Goal: Book appointment/travel/reservation

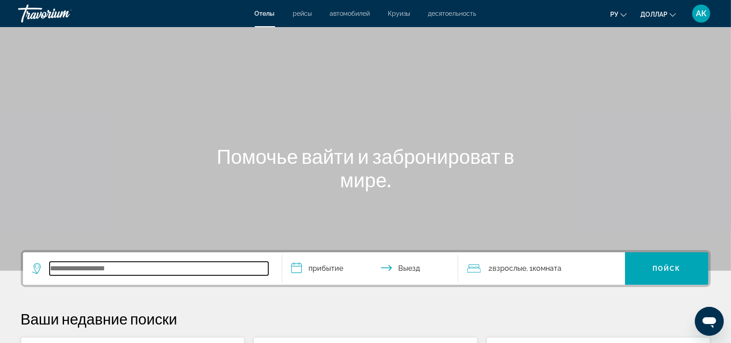
click at [120, 264] on input "Search widget" at bounding box center [159, 269] width 219 height 14
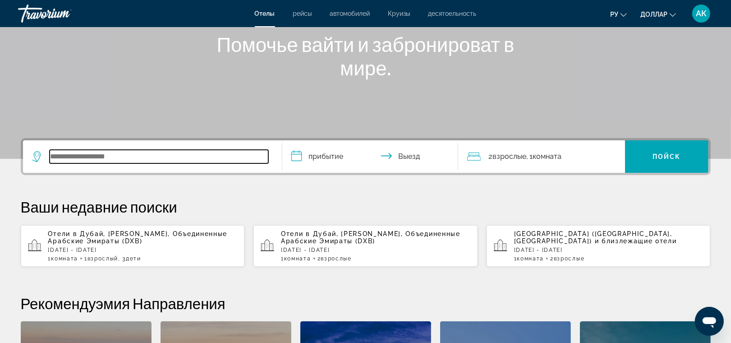
scroll to position [220, 0]
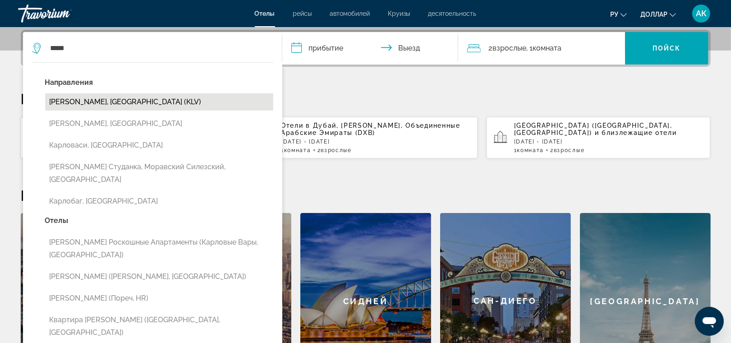
click at [123, 107] on button "[PERSON_NAME], [GEOGRAPHIC_DATA] (KLV)" at bounding box center [159, 101] width 228 height 17
type input "**********"
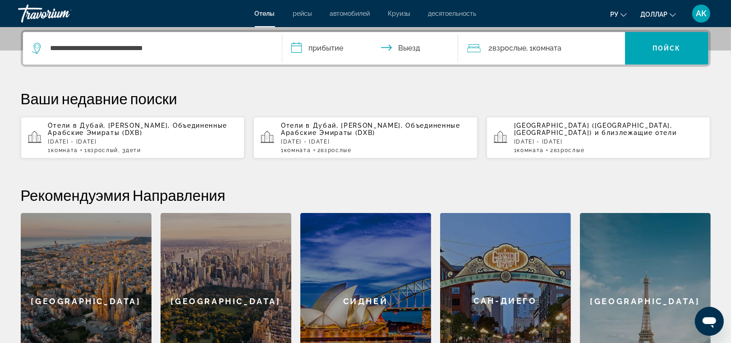
click at [320, 44] on input "**********" at bounding box center [372, 49] width 180 height 35
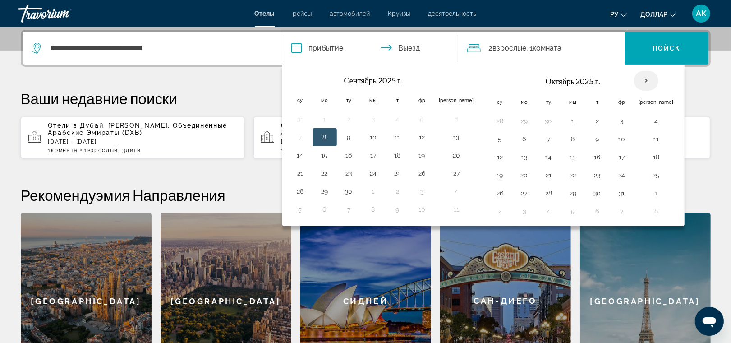
click at [634, 78] on th "Next month" at bounding box center [646, 81] width 24 height 20
click at [493, 175] on button "16" at bounding box center [500, 175] width 14 height 13
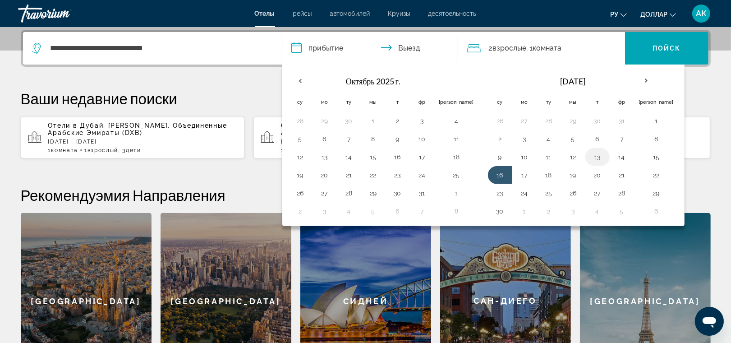
click at [591, 156] on button "13" at bounding box center [598, 157] width 14 height 13
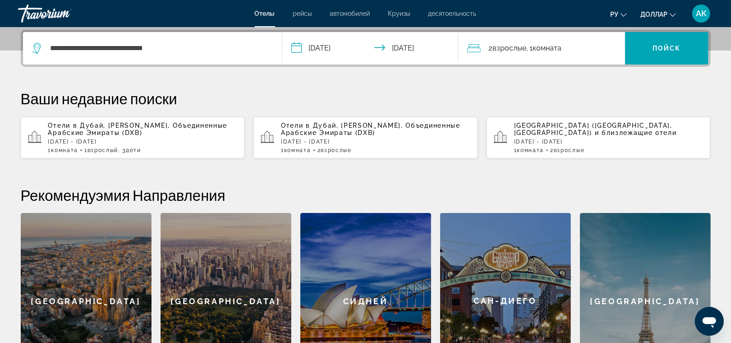
click at [398, 37] on input "**********" at bounding box center [372, 49] width 180 height 35
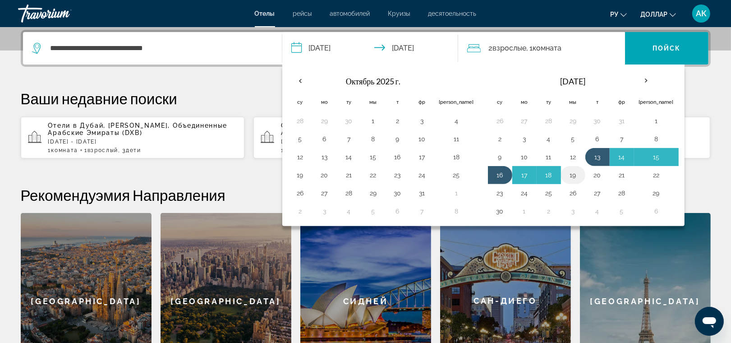
click at [566, 171] on button "19" at bounding box center [573, 175] width 14 height 13
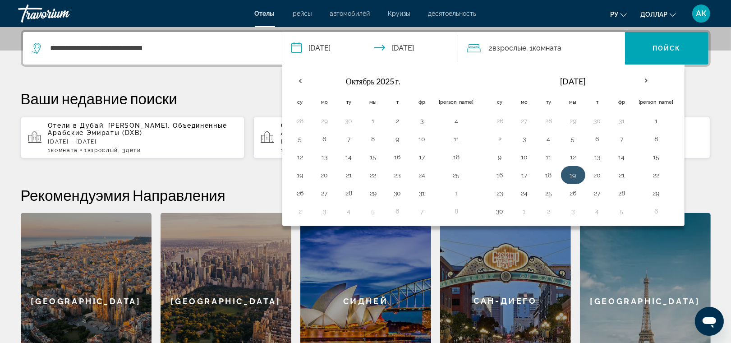
click at [566, 171] on button "19" at bounding box center [573, 175] width 14 height 13
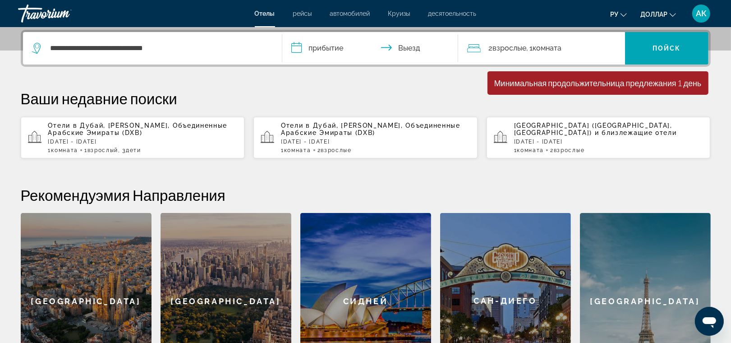
click at [334, 44] on input "**********" at bounding box center [372, 49] width 180 height 35
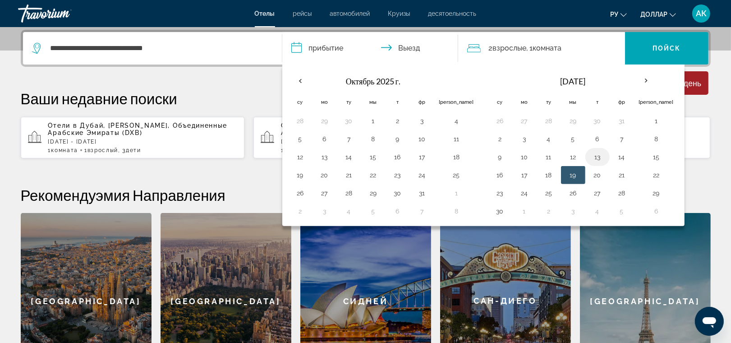
click at [591, 157] on button "13" at bounding box center [598, 157] width 14 height 13
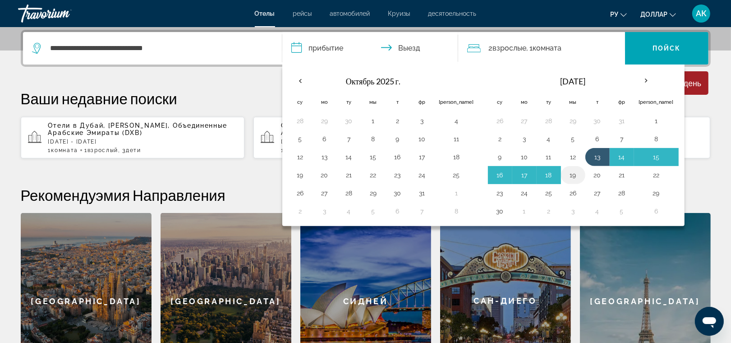
click at [566, 175] on button "19" at bounding box center [573, 175] width 14 height 13
type input "**********"
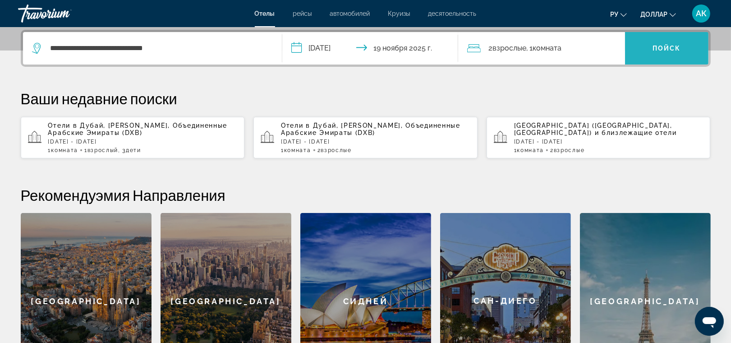
click at [668, 45] on span "Пойск" at bounding box center [667, 48] width 28 height 7
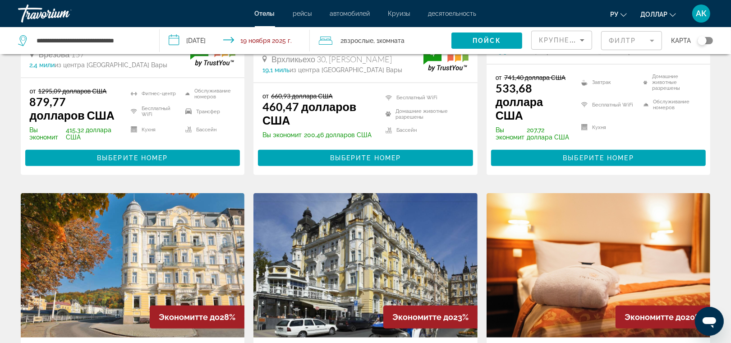
scroll to position [630, 0]
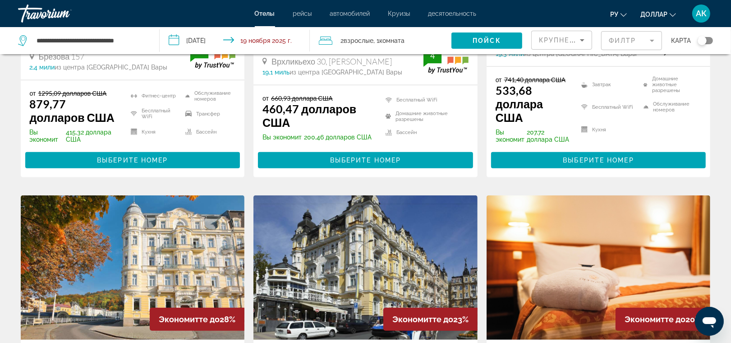
click at [207, 39] on input "**********" at bounding box center [237, 42] width 154 height 30
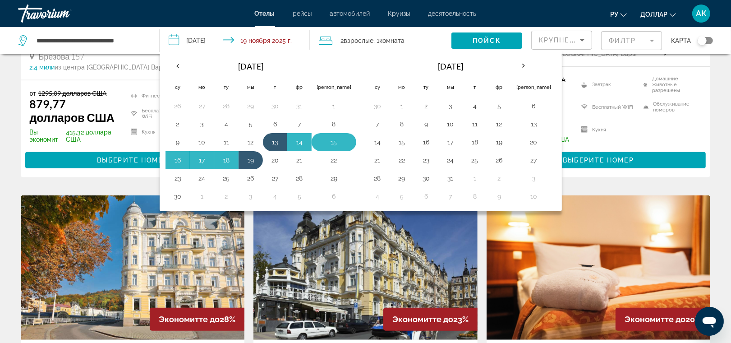
click at [321, 140] on button "15" at bounding box center [334, 142] width 35 height 13
click at [251, 162] on button "19" at bounding box center [251, 160] width 14 height 13
type input "**********"
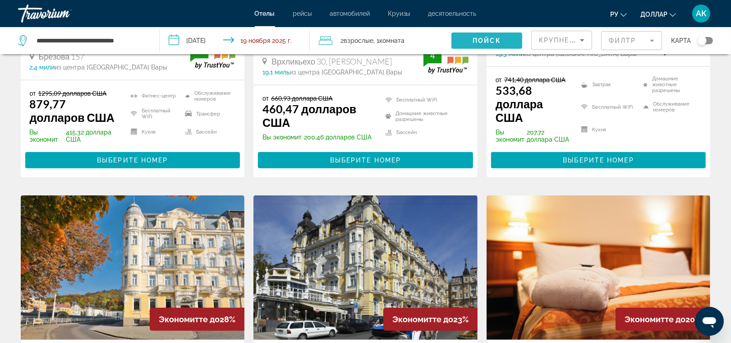
click at [494, 37] on span "Пойск" at bounding box center [487, 40] width 28 height 7
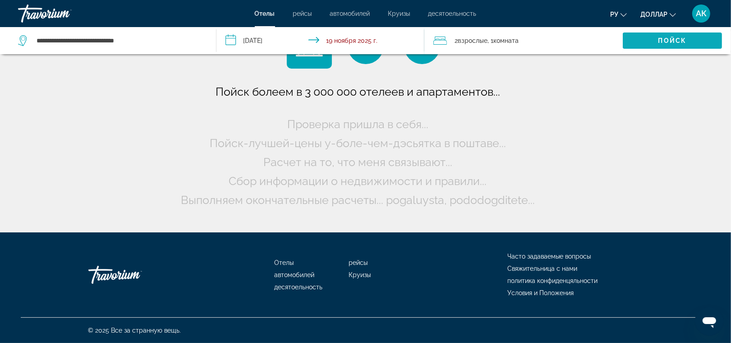
scroll to position [0, 0]
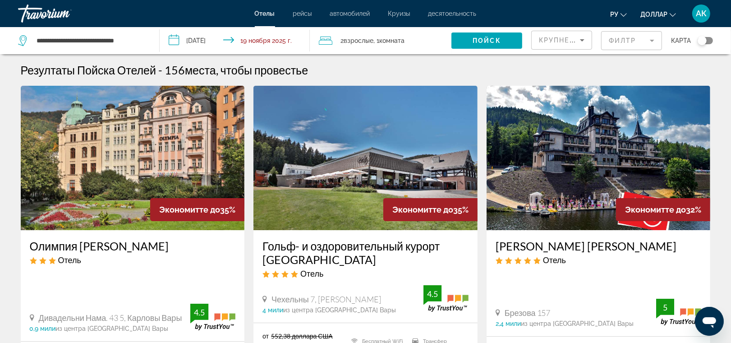
scroll to position [1, 0]
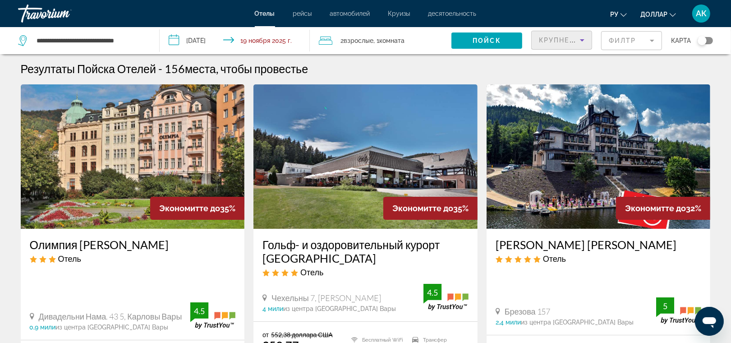
click at [578, 42] on icon "Sort by" at bounding box center [582, 40] width 11 height 11
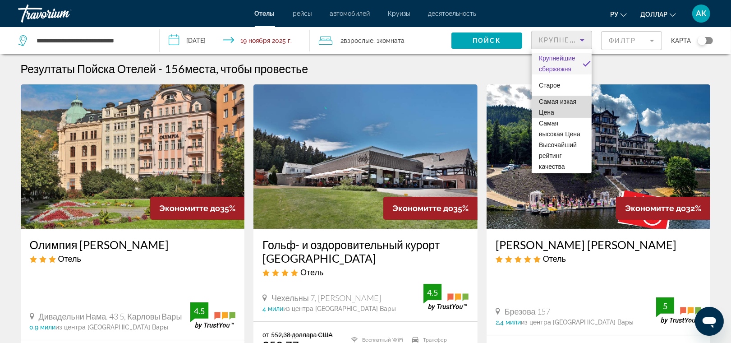
click at [562, 115] on span "Самая изкая Цена" at bounding box center [557, 107] width 37 height 18
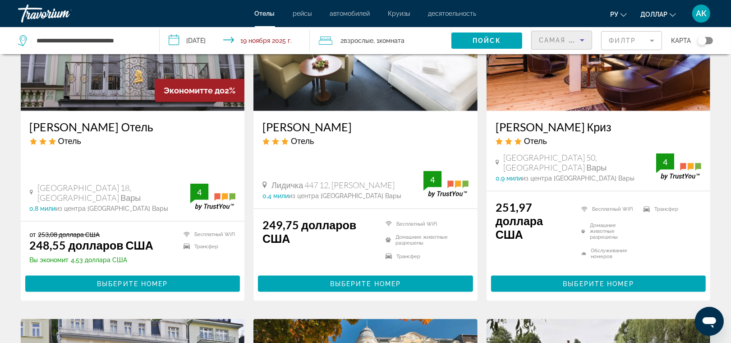
scroll to position [840, 0]
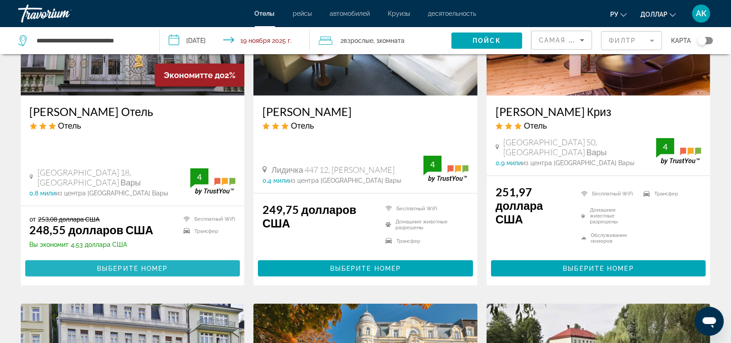
click at [127, 267] on span "Выберите номер" at bounding box center [132, 268] width 71 height 7
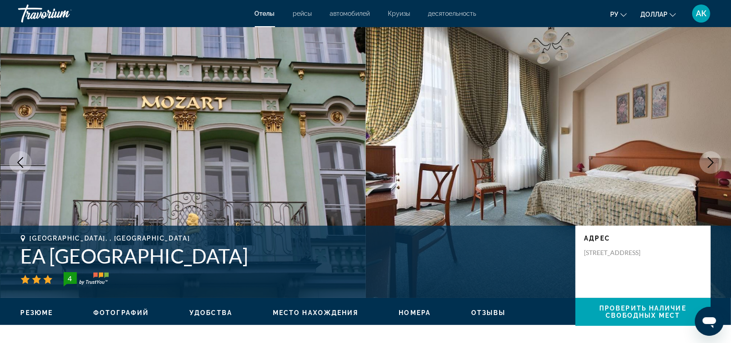
click at [708, 161] on icon "Next image" at bounding box center [711, 162] width 11 height 11
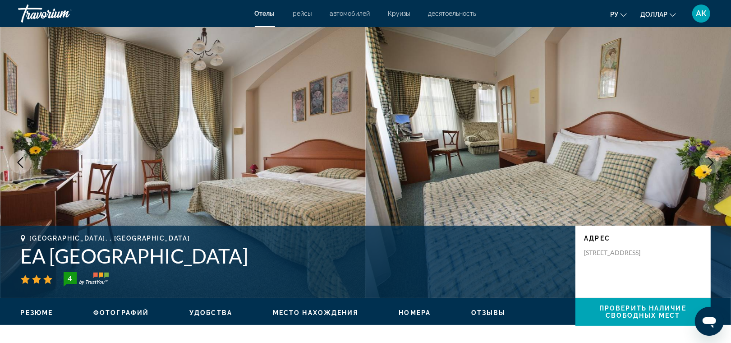
click at [708, 161] on icon "Next image" at bounding box center [711, 162] width 11 height 11
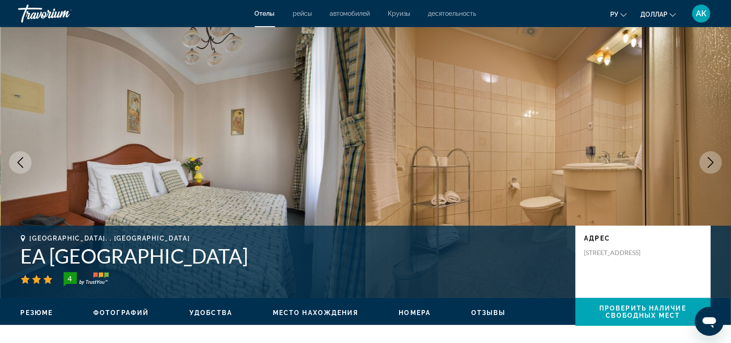
click at [707, 161] on icon "Next image" at bounding box center [711, 162] width 11 height 11
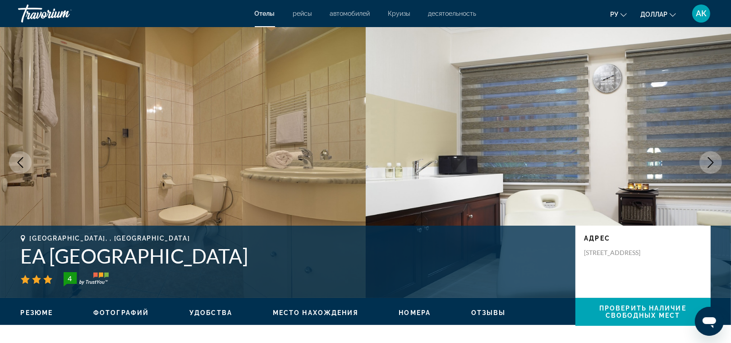
click at [707, 161] on icon "Next image" at bounding box center [711, 162] width 11 height 11
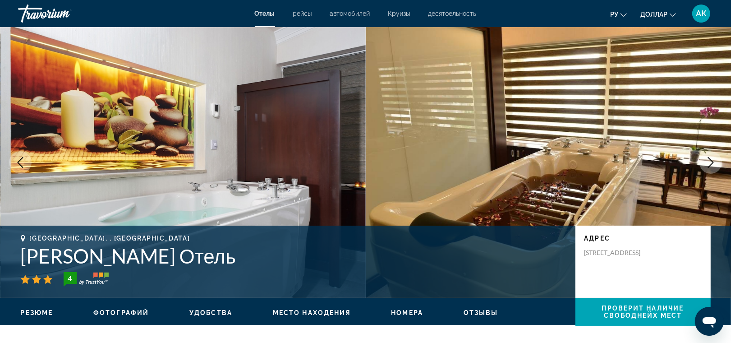
click at [707, 161] on icon "Next image" at bounding box center [711, 162] width 11 height 11
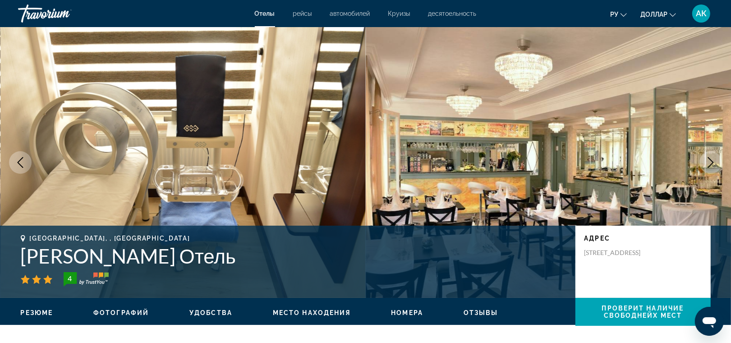
click at [707, 161] on icon "Next image" at bounding box center [711, 162] width 11 height 11
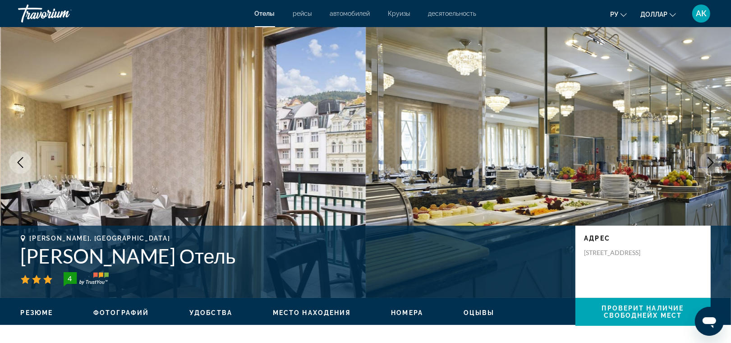
click at [707, 161] on icon "Next image" at bounding box center [711, 162] width 11 height 11
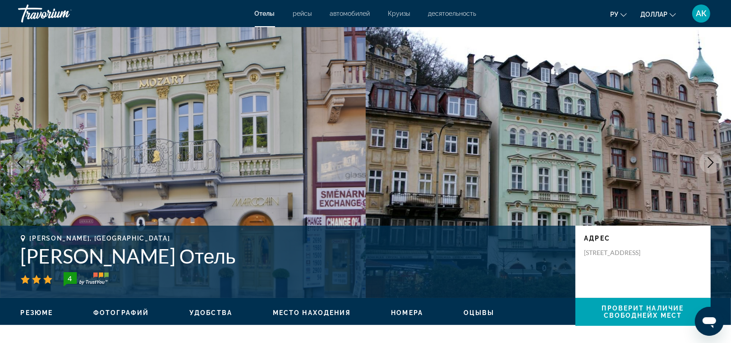
click at [707, 161] on icon "Next image" at bounding box center [711, 162] width 11 height 11
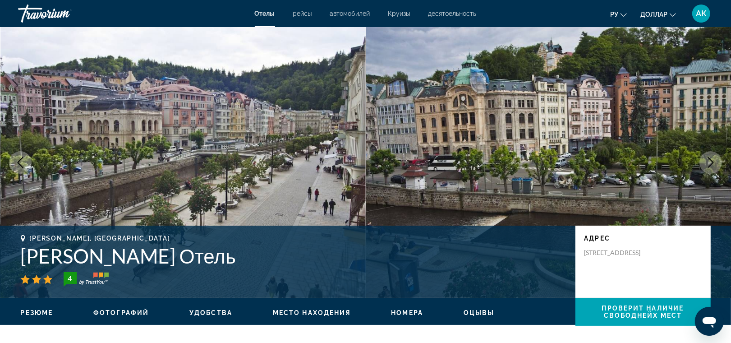
click at [707, 161] on icon "Next image" at bounding box center [711, 162] width 11 height 11
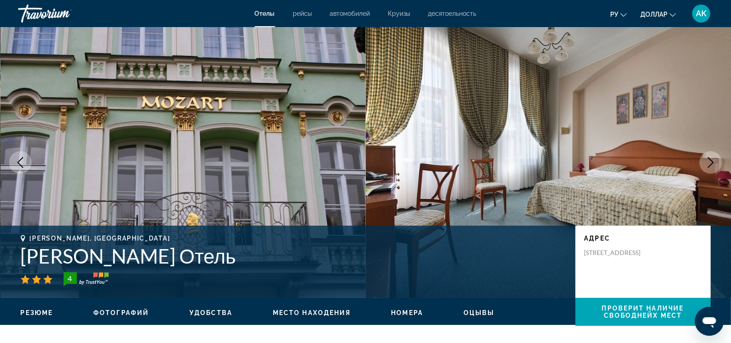
click at [707, 161] on icon "Next image" at bounding box center [711, 162] width 11 height 11
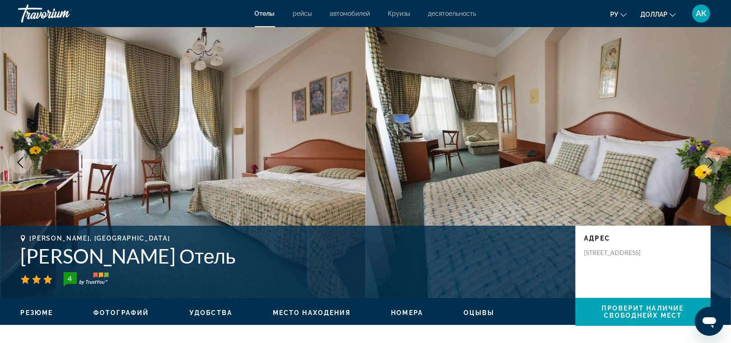
click at [707, 161] on icon "Next image" at bounding box center [711, 162] width 11 height 11
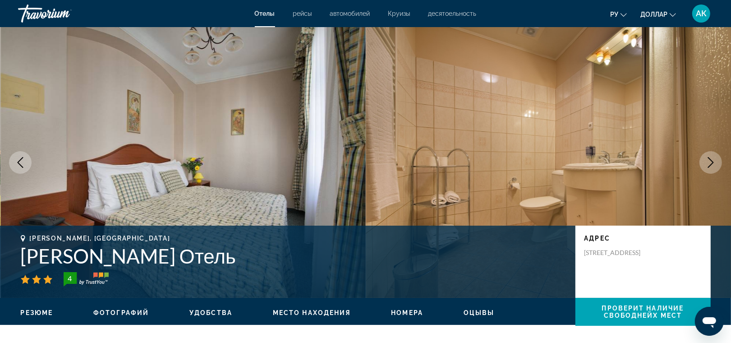
click at [707, 161] on icon "Next image" at bounding box center [711, 162] width 11 height 11
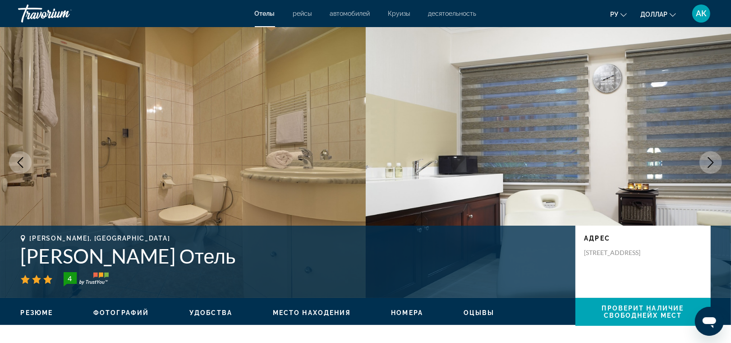
click at [707, 161] on icon "Next image" at bounding box center [711, 162] width 11 height 11
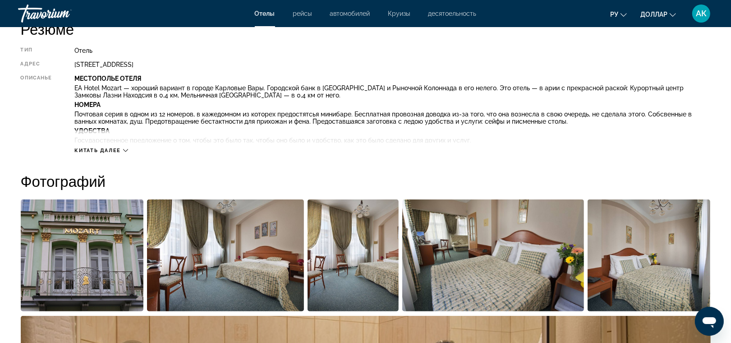
scroll to position [319, 0]
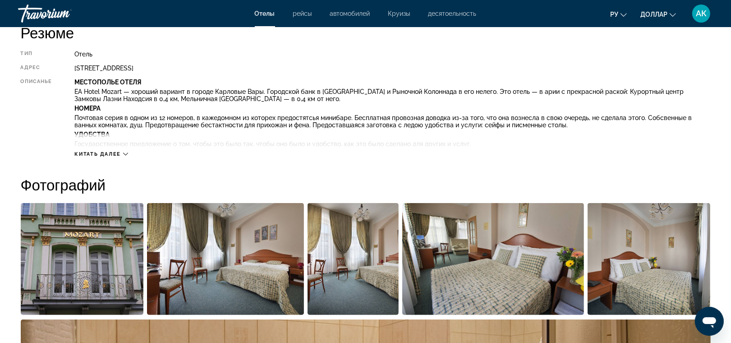
click at [114, 152] on span "Китать далее" at bounding box center [97, 154] width 46 height 6
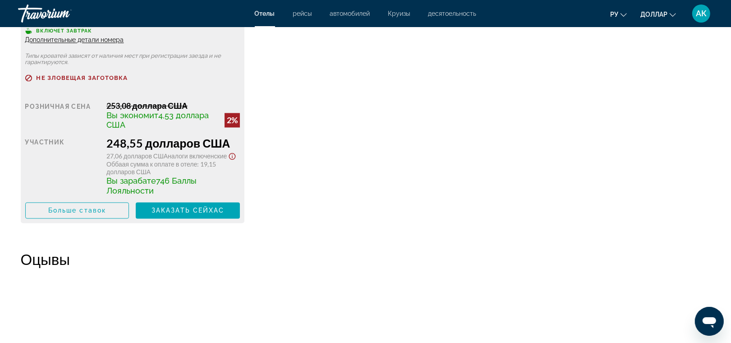
scroll to position [1425, 0]
click at [104, 214] on span "Больше ставок" at bounding box center [77, 210] width 58 height 7
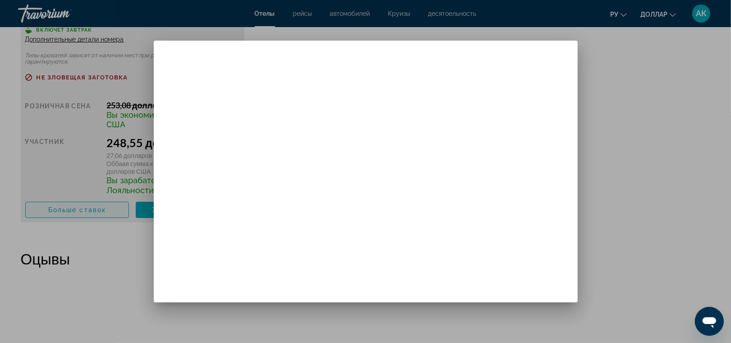
scroll to position [0, 0]
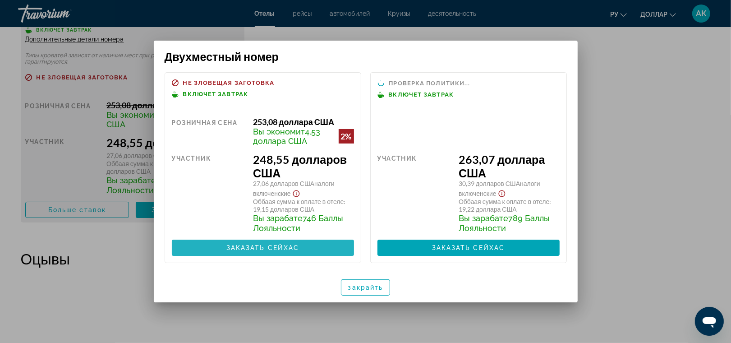
click at [292, 255] on span at bounding box center [263, 248] width 182 height 22
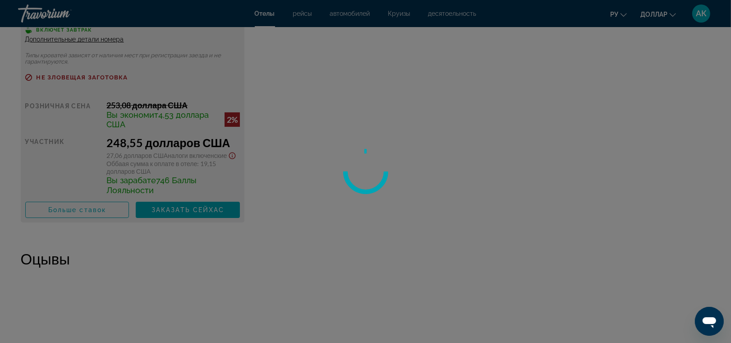
scroll to position [1425, 0]
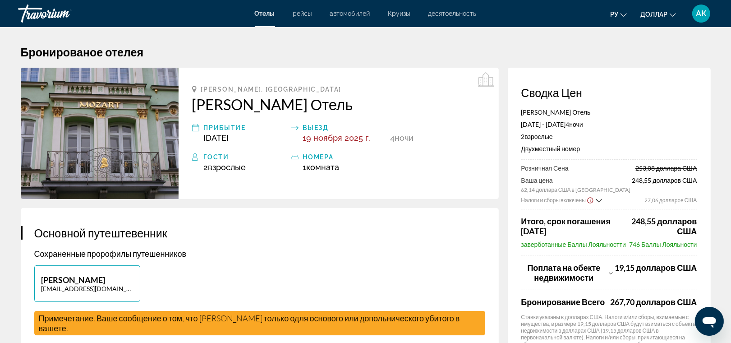
click at [610, 273] on icon "Show Taxes and Fees breakdown" at bounding box center [611, 273] width 4 height 8
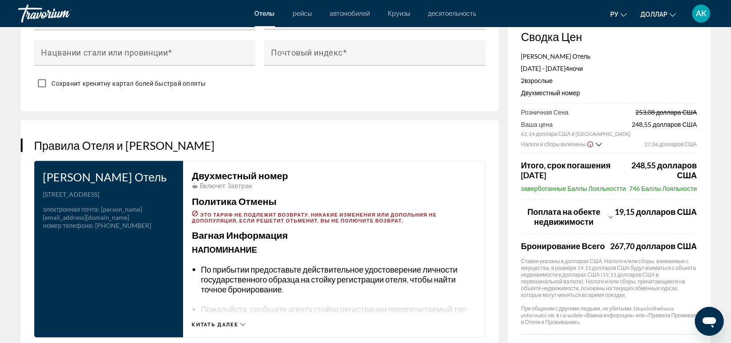
scroll to position [1034, 0]
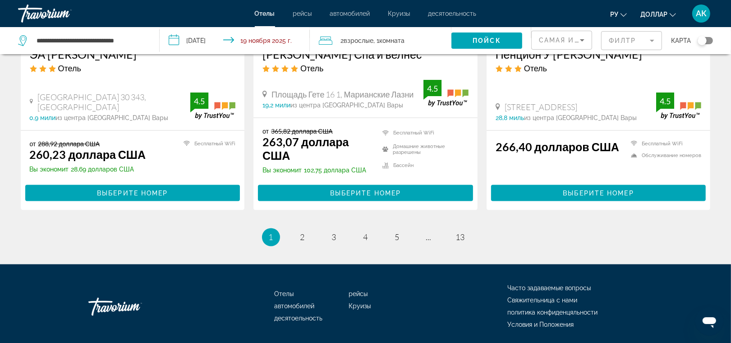
scroll to position [1282, 0]
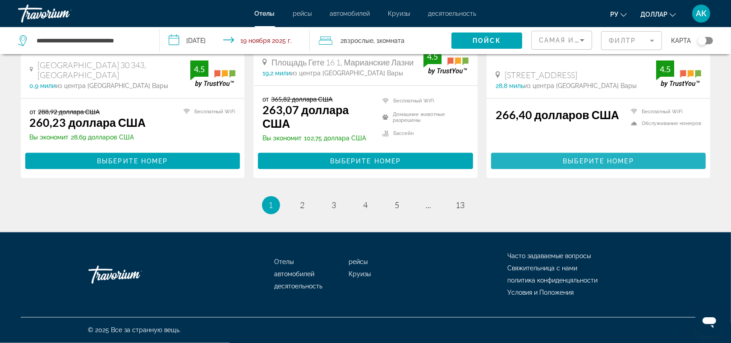
click at [580, 159] on span "Выберите номер" at bounding box center [598, 160] width 71 height 7
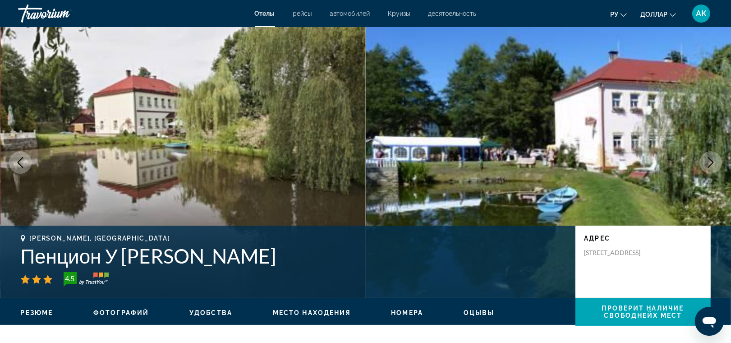
click at [711, 158] on icon "Next image" at bounding box center [711, 162] width 11 height 11
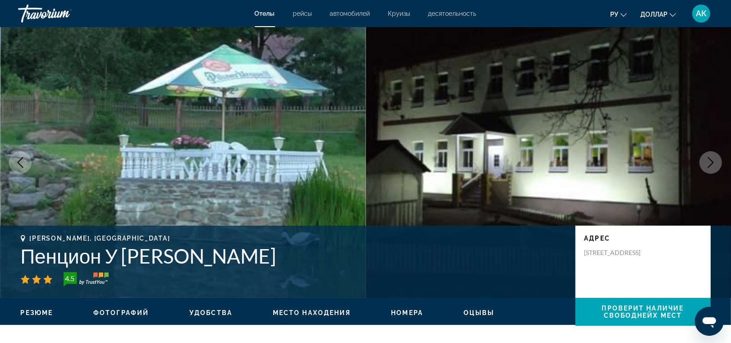
click at [711, 158] on icon "Next image" at bounding box center [711, 162] width 11 height 11
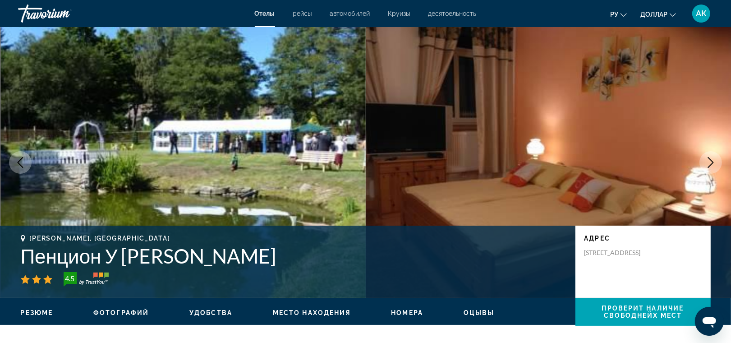
click at [711, 159] on icon "Next image" at bounding box center [711, 162] width 11 height 11
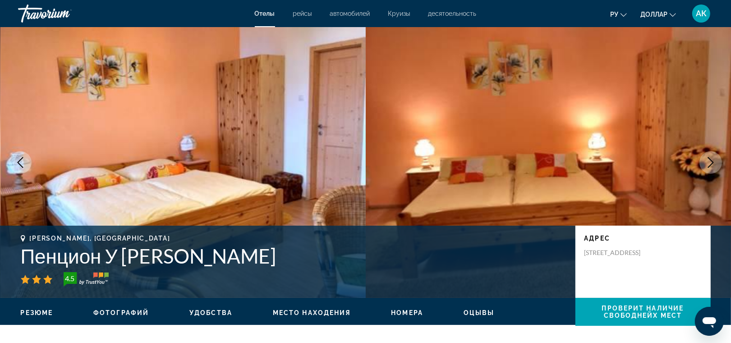
click at [711, 160] on icon "Next image" at bounding box center [711, 162] width 6 height 11
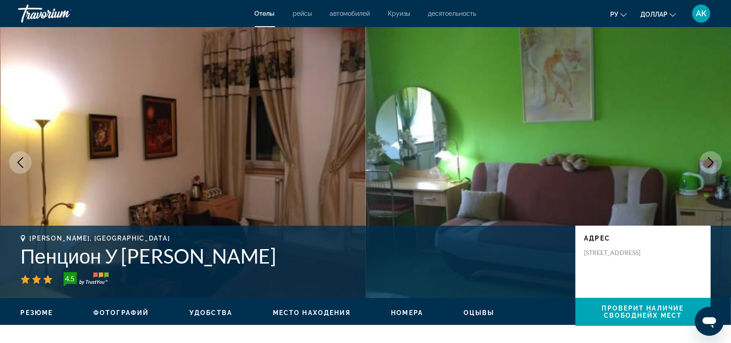
click at [711, 161] on icon "Next image" at bounding box center [711, 162] width 11 height 11
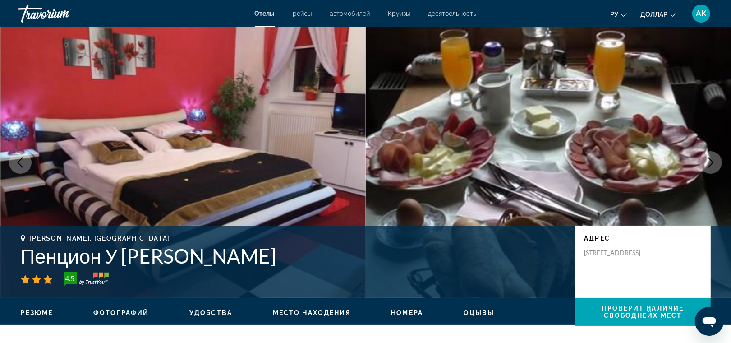
click at [711, 161] on icon "Next image" at bounding box center [711, 162] width 11 height 11
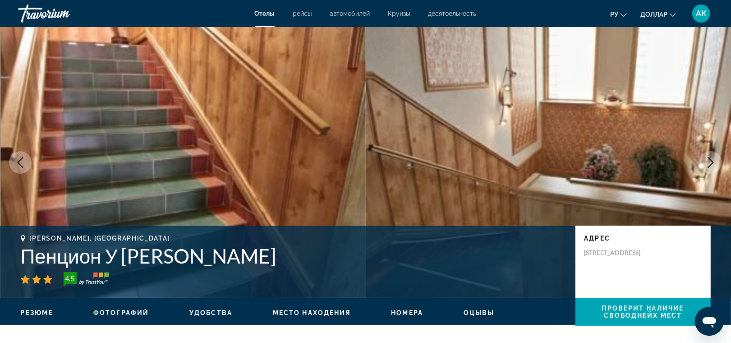
click at [711, 163] on icon "Next image" at bounding box center [711, 162] width 11 height 11
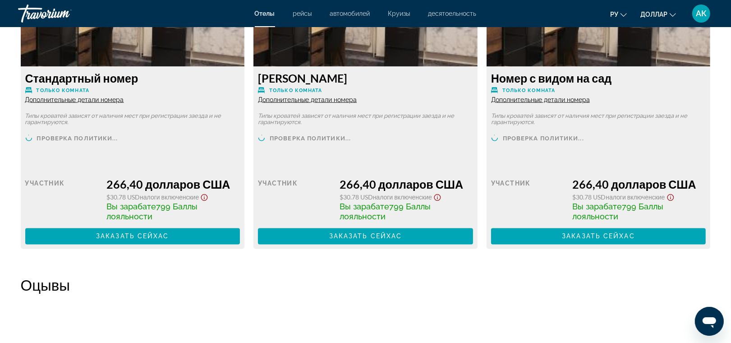
scroll to position [1308, 0]
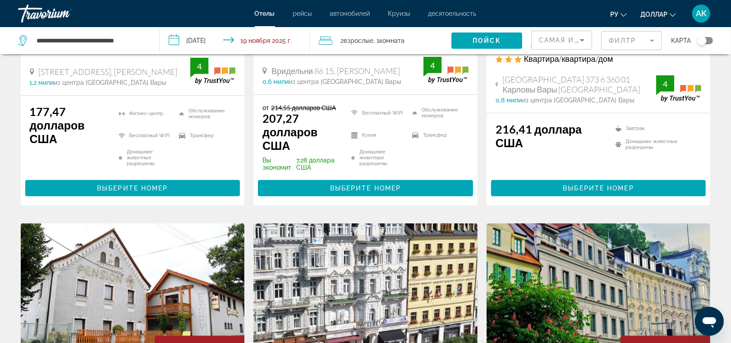
scroll to position [224, 0]
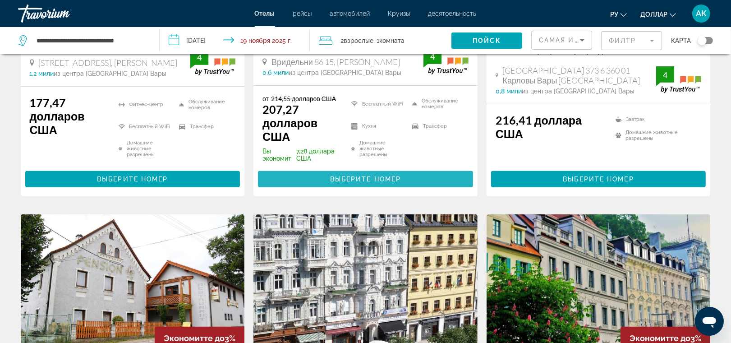
click at [366, 176] on span "Выберите номер" at bounding box center [365, 179] width 71 height 7
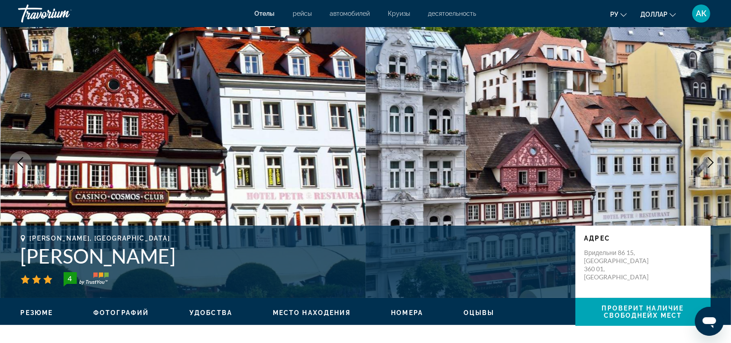
click at [713, 165] on icon "Next image" at bounding box center [711, 162] width 11 height 11
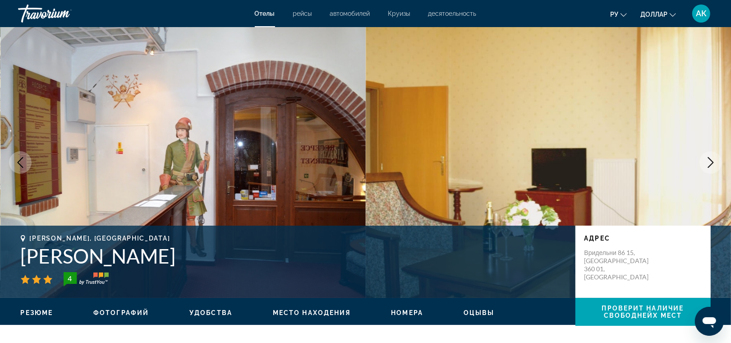
click at [713, 165] on icon "Next image" at bounding box center [711, 162] width 11 height 11
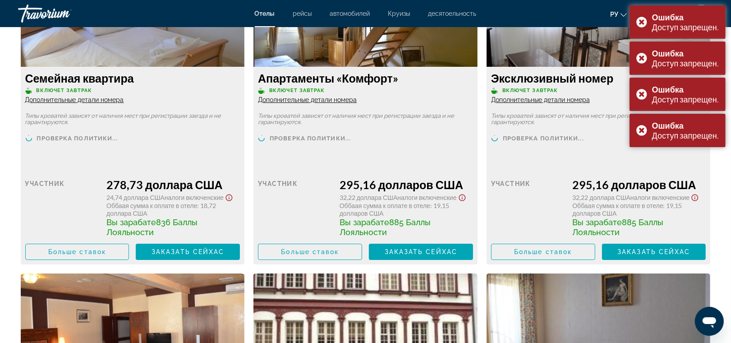
scroll to position [2634, 0]
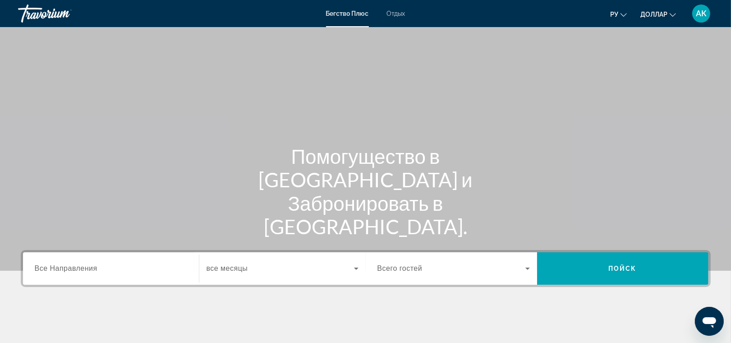
click at [73, 270] on span "Все Направления" at bounding box center [66, 268] width 63 height 8
click at [73, 270] on input "Пункт назначения Все Направления" at bounding box center [111, 269] width 153 height 11
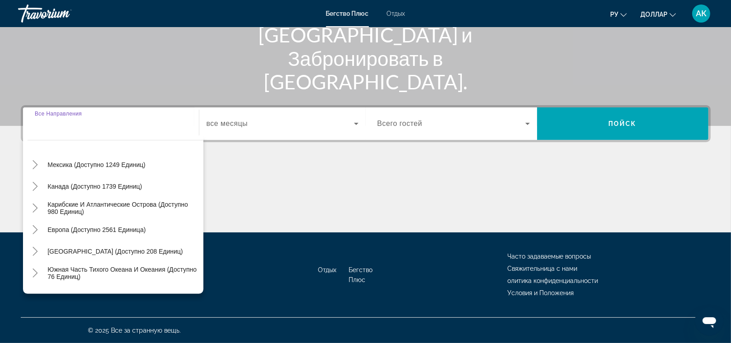
scroll to position [46, 0]
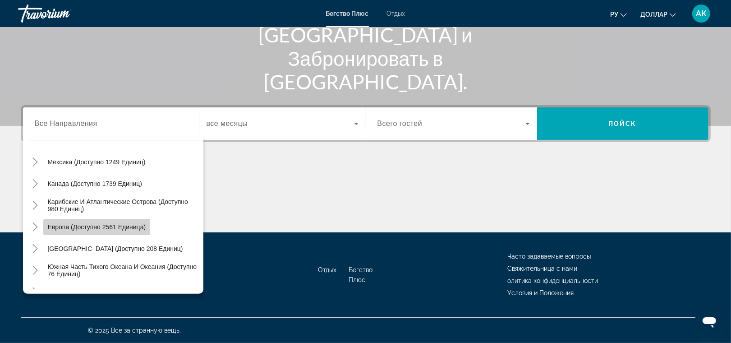
click at [73, 223] on span "Европа (доступно 2561 единица)" at bounding box center [97, 226] width 98 height 7
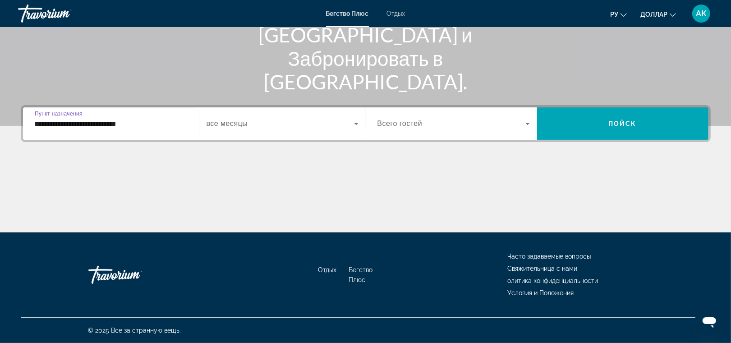
click at [97, 122] on input "**********" at bounding box center [111, 124] width 153 height 11
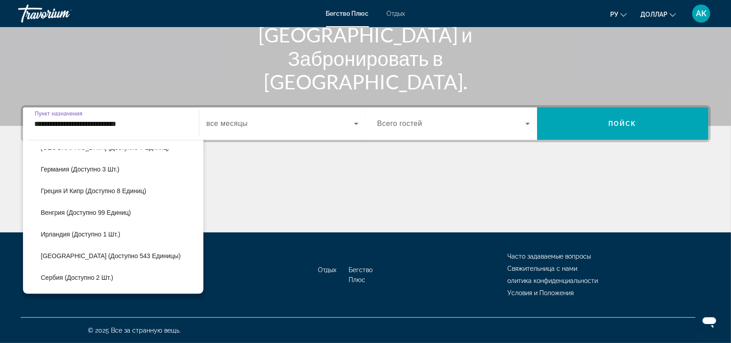
scroll to position [258, 0]
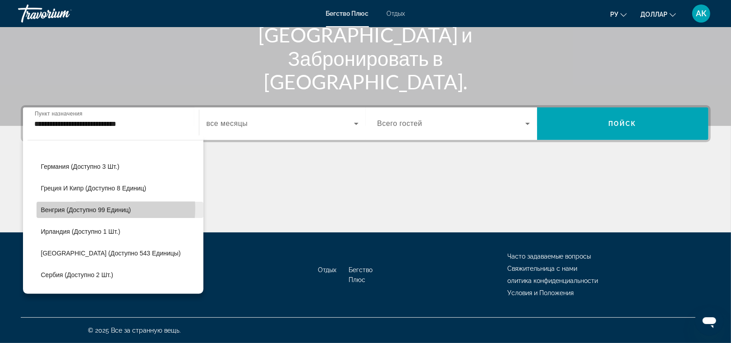
click at [78, 208] on span "Венгрия (доступно 99 единиц)" at bounding box center [86, 209] width 90 height 7
type input "**********"
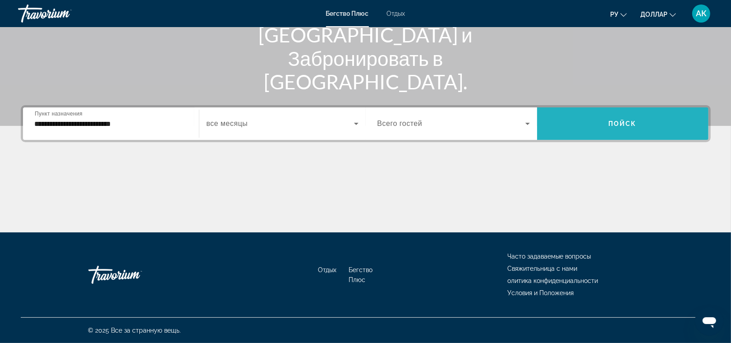
click at [631, 125] on span "Пойск" at bounding box center [623, 123] width 28 height 7
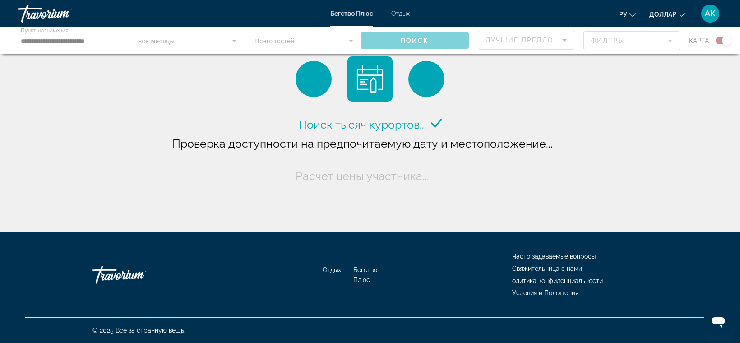
click at [232, 41] on div "Main content" at bounding box center [370, 40] width 740 height 27
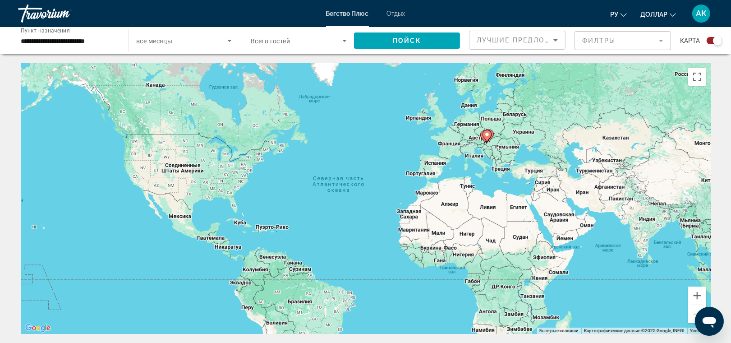
click at [232, 41] on icon "Search widget" at bounding box center [229, 40] width 11 height 11
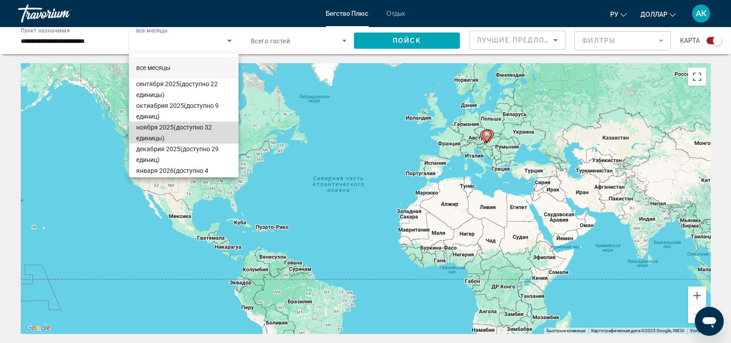
click at [185, 127] on span "ноября 2025 (доступно 32 единицы)" at bounding box center [183, 133] width 95 height 22
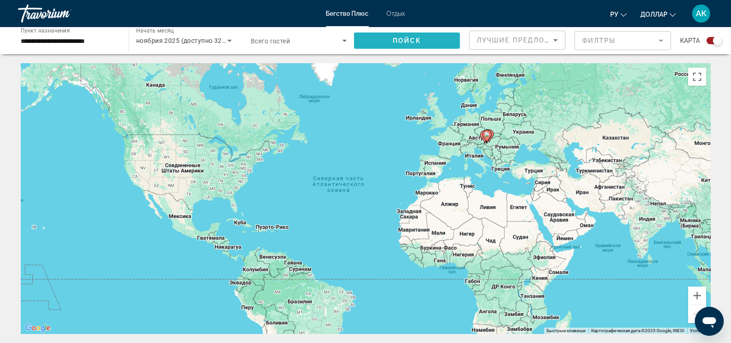
click at [432, 39] on span "Search widget" at bounding box center [407, 41] width 106 height 22
click at [342, 37] on icon "Search widget" at bounding box center [344, 40] width 11 height 11
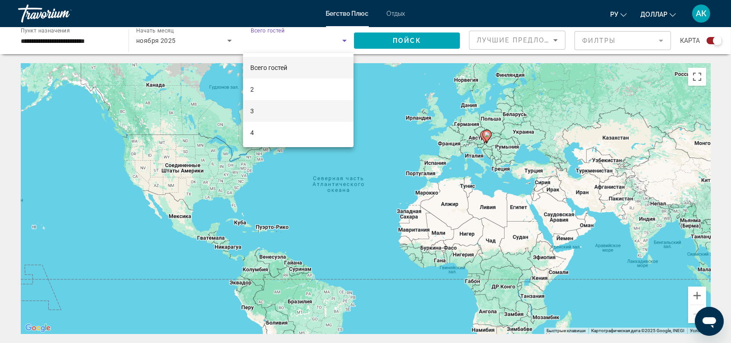
click at [282, 116] on mat-option "3" at bounding box center [298, 111] width 111 height 22
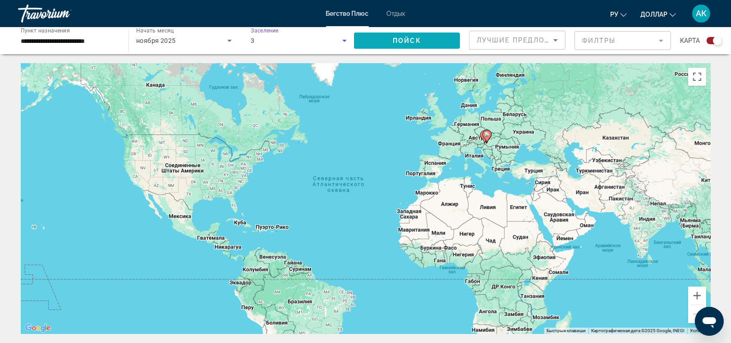
click at [402, 37] on span "Пойск" at bounding box center [407, 40] width 28 height 7
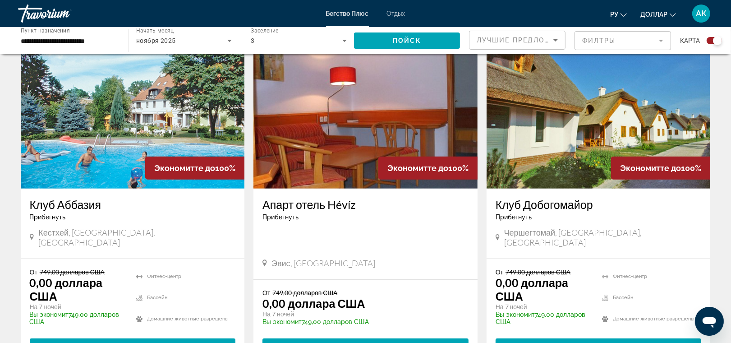
scroll to position [334, 0]
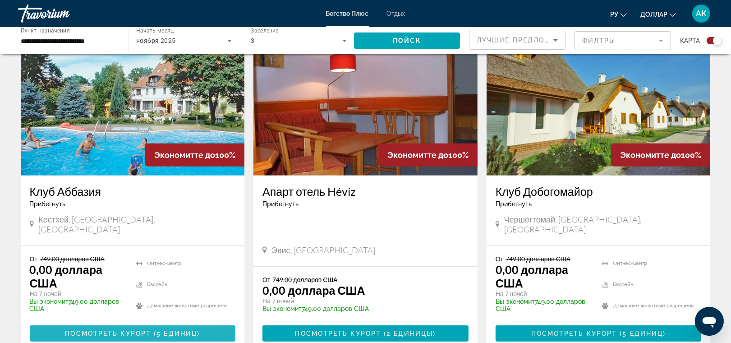
click at [120, 330] on span "Посмотреть Курорт" at bounding box center [108, 333] width 86 height 7
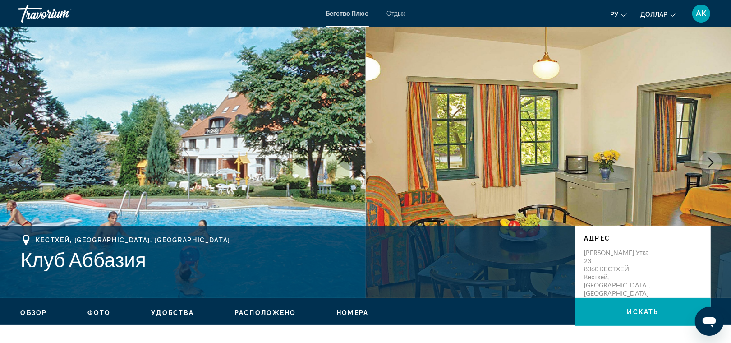
click at [713, 161] on icon "Next image" at bounding box center [711, 162] width 6 height 11
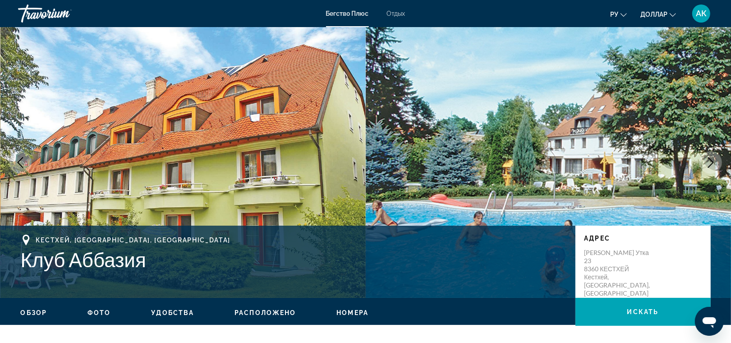
click at [713, 161] on icon "Next image" at bounding box center [711, 162] width 6 height 11
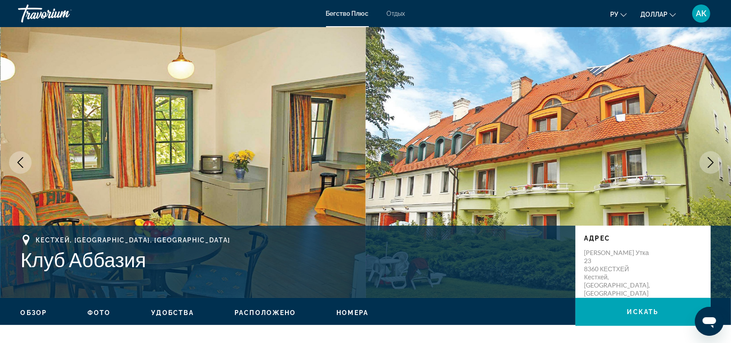
click at [713, 161] on icon "Next image" at bounding box center [711, 162] width 6 height 11
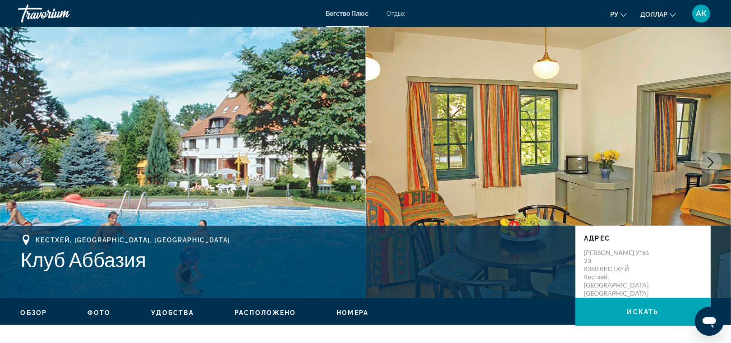
click at [713, 161] on icon "Next image" at bounding box center [711, 162] width 6 height 11
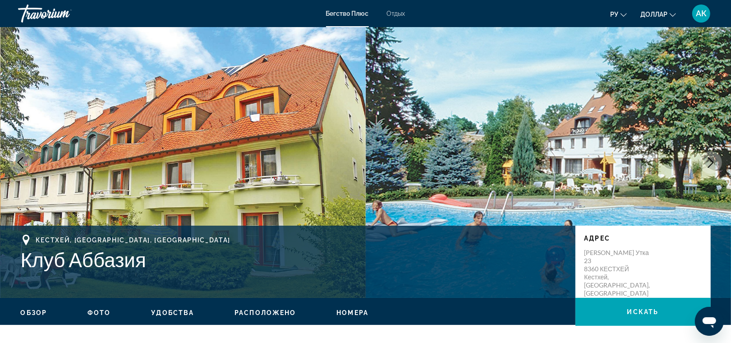
click at [712, 161] on icon "Next image" at bounding box center [711, 162] width 6 height 11
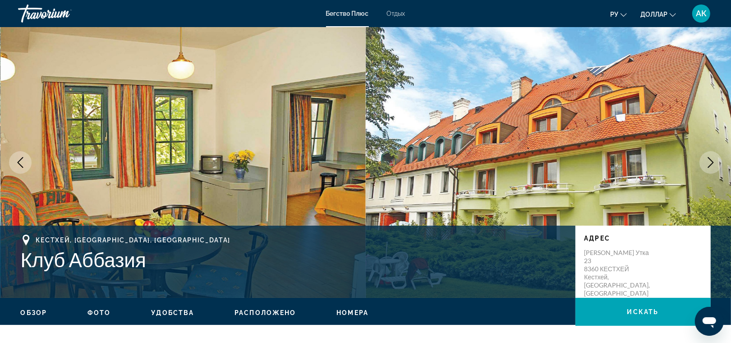
click at [712, 161] on icon "Next image" at bounding box center [711, 162] width 6 height 11
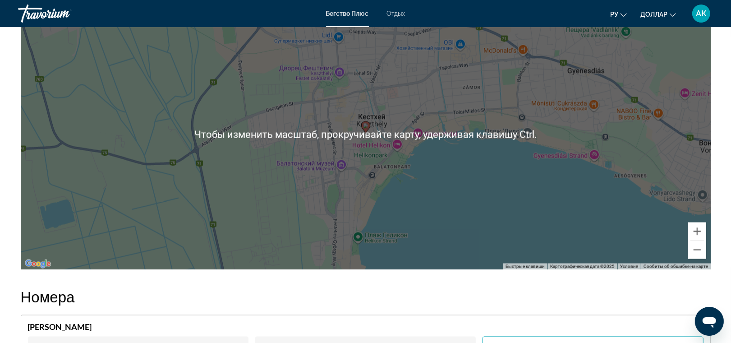
scroll to position [1243, 0]
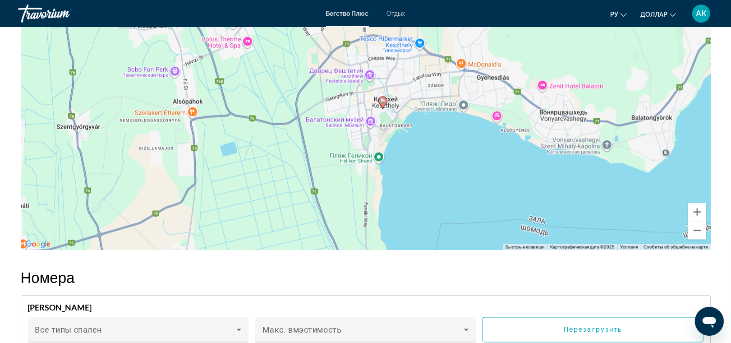
click at [367, 87] on div "Активировщики переписываются с помоусом клавиатуры, намите Альт + Ввод. После т…" at bounding box center [366, 115] width 690 height 271
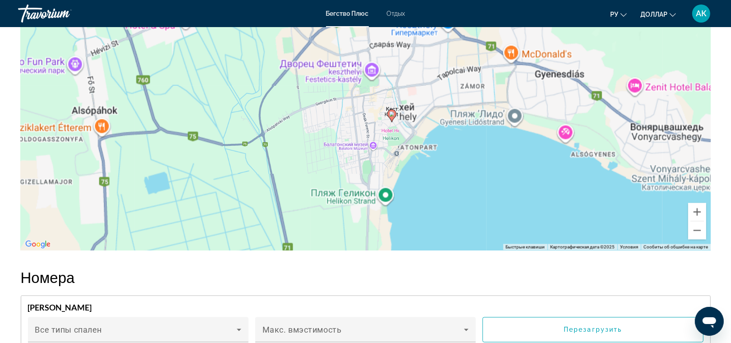
click at [367, 87] on div "Активировщики переписываются с помоусом клавиатуры, намите Альт + Ввод. После т…" at bounding box center [366, 115] width 690 height 271
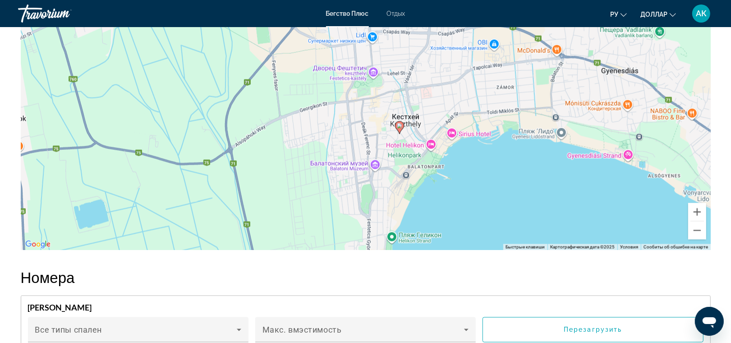
click at [367, 88] on div "Активировщики переписываются с помоусом клавиатуры, намите Альт + Ввод. После т…" at bounding box center [366, 115] width 690 height 271
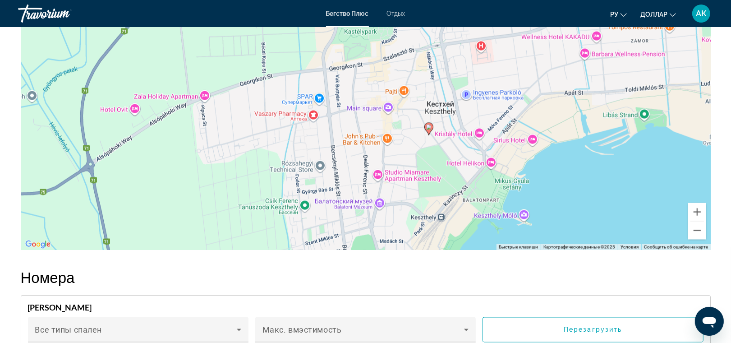
drag, startPoint x: 411, startPoint y: 180, endPoint x: 406, endPoint y: 132, distance: 48.0
click at [406, 132] on div "Активировщики переписываются с помоусом клавиатуры, намите Альт + Ввод. После т…" at bounding box center [366, 115] width 690 height 271
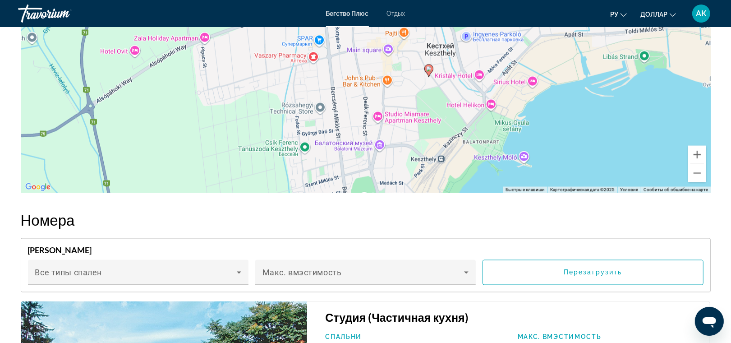
scroll to position [1300, 0]
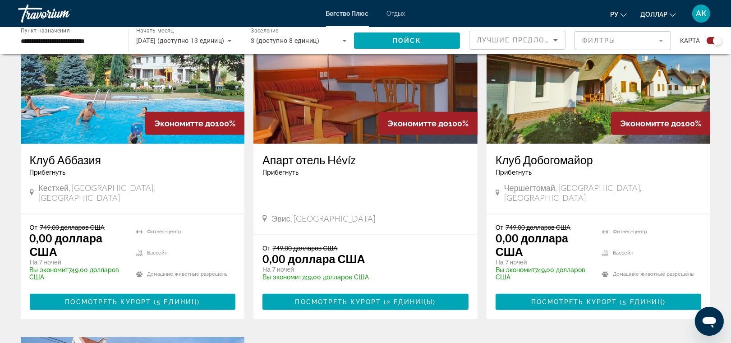
scroll to position [372, 0]
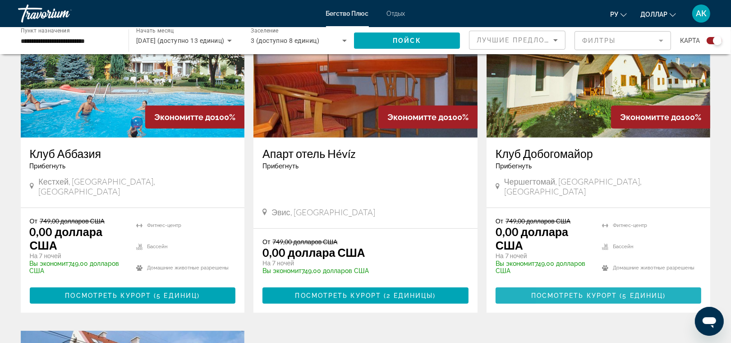
click at [562, 292] on span "Посмотреть Курорт" at bounding box center [575, 295] width 86 height 7
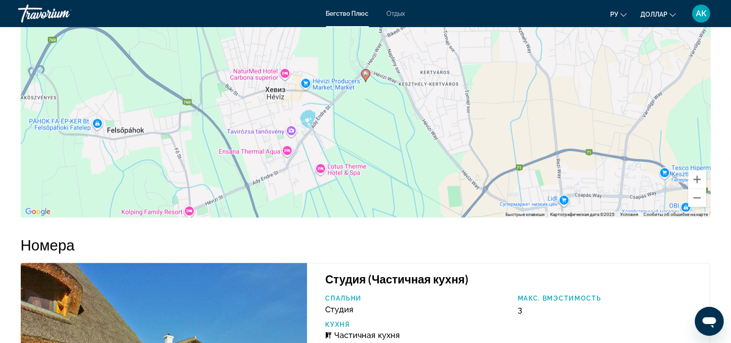
scroll to position [1468, 0]
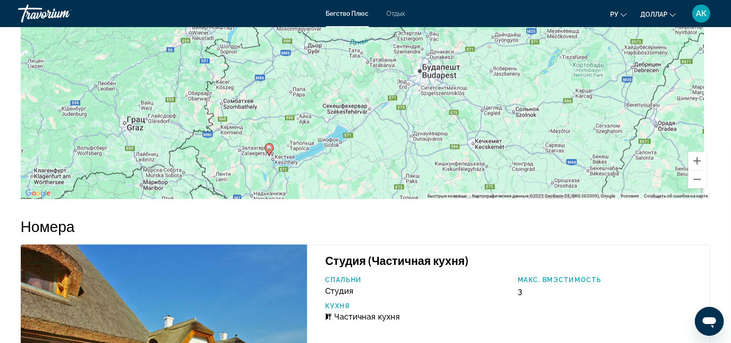
drag, startPoint x: 296, startPoint y: 101, endPoint x: 277, endPoint y: 146, distance: 48.6
click at [277, 146] on div "Активировщики переписываются с помоусом клавиатуры, намите Альт + Ввод. После т…" at bounding box center [366, 63] width 690 height 271
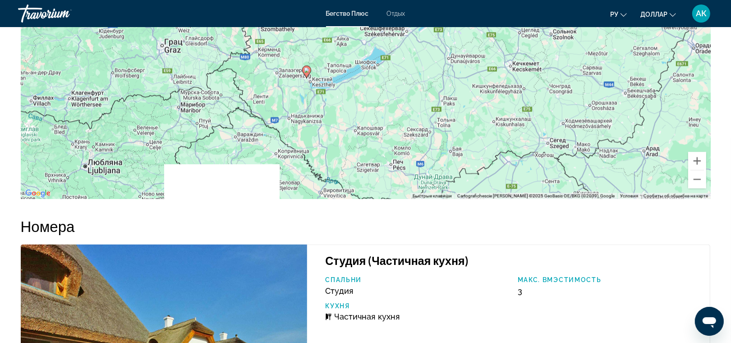
drag, startPoint x: 302, startPoint y: 148, endPoint x: 346, endPoint y: 55, distance: 102.5
click at [346, 55] on div "Активировщики переписываются с помоусом клавиатуры, намите Альт + Ввод. После т…" at bounding box center [366, 63] width 690 height 271
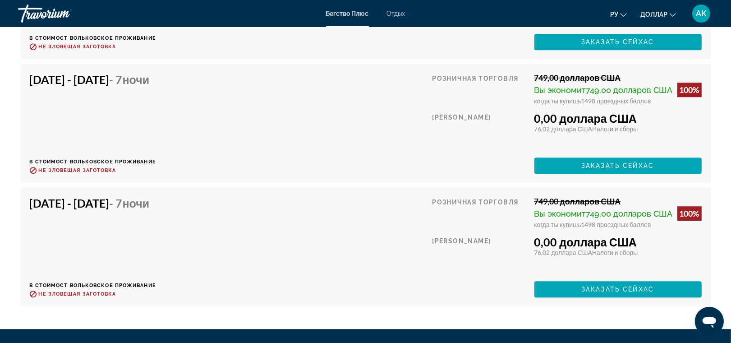
scroll to position [1993, 0]
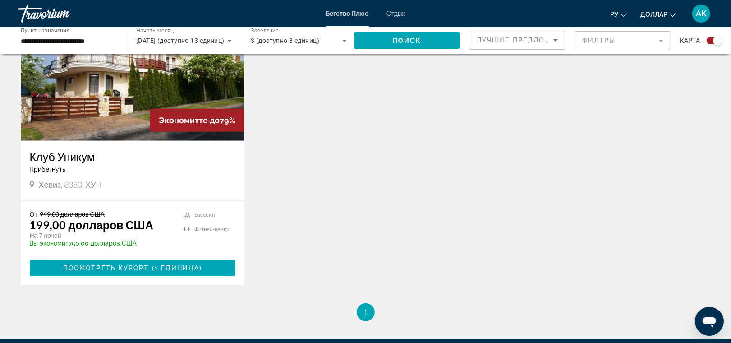
scroll to position [709, 0]
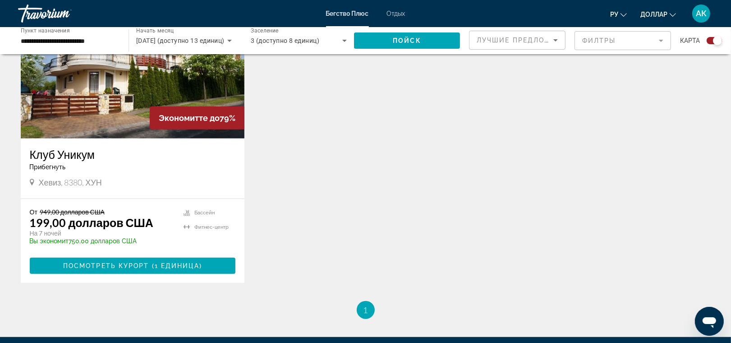
click at [109, 83] on img "Main content" at bounding box center [133, 66] width 224 height 144
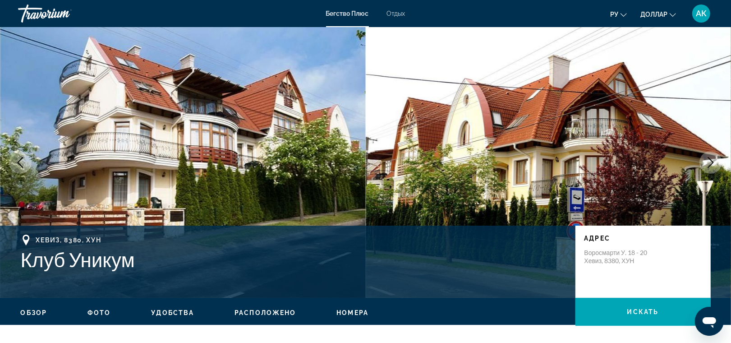
click at [714, 161] on icon "Next image" at bounding box center [711, 162] width 11 height 11
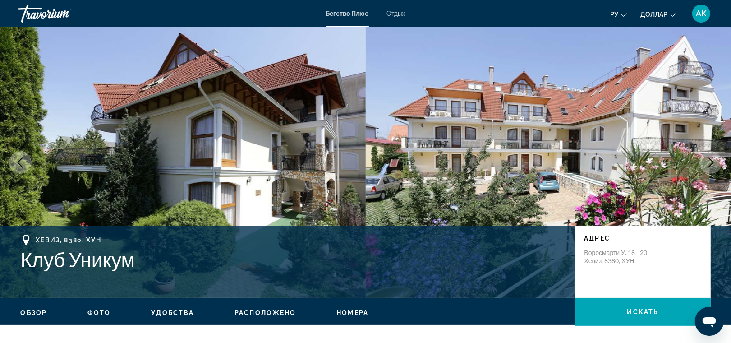
click at [714, 161] on icon "Next image" at bounding box center [711, 162] width 11 height 11
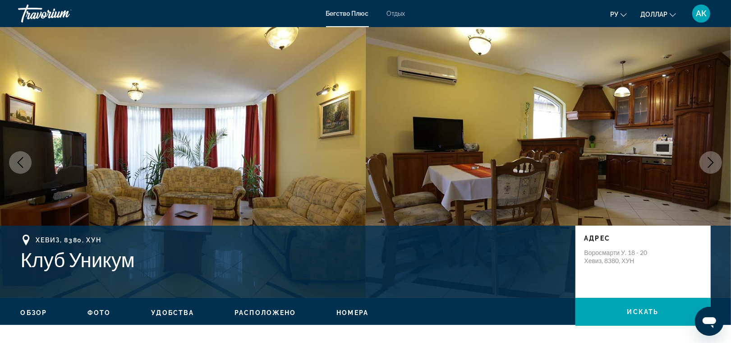
click at [714, 162] on icon "Next image" at bounding box center [711, 162] width 11 height 11
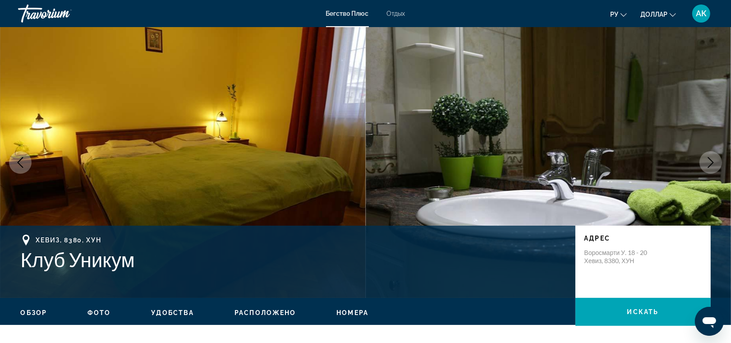
click at [714, 162] on icon "Next image" at bounding box center [711, 162] width 6 height 11
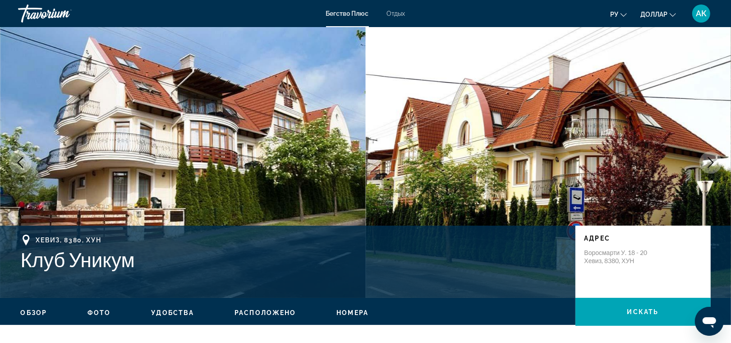
click at [714, 162] on icon "Next image" at bounding box center [711, 162] width 6 height 11
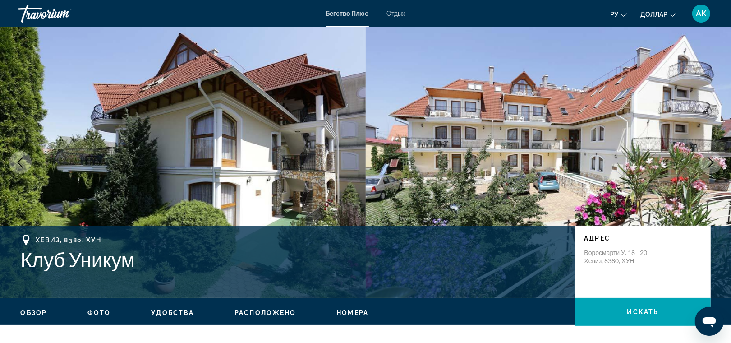
click at [714, 163] on icon "Next image" at bounding box center [711, 162] width 11 height 11
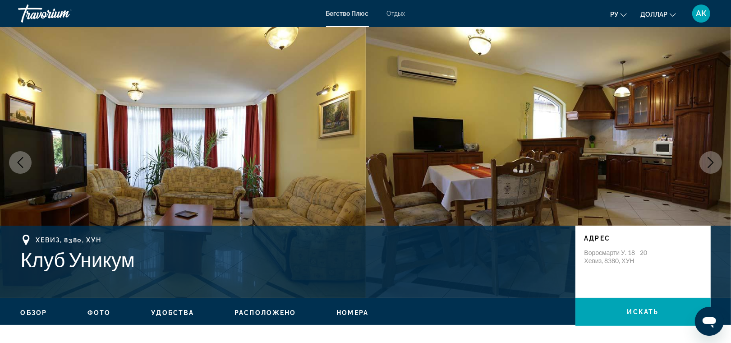
click at [714, 163] on icon "Next image" at bounding box center [711, 162] width 11 height 11
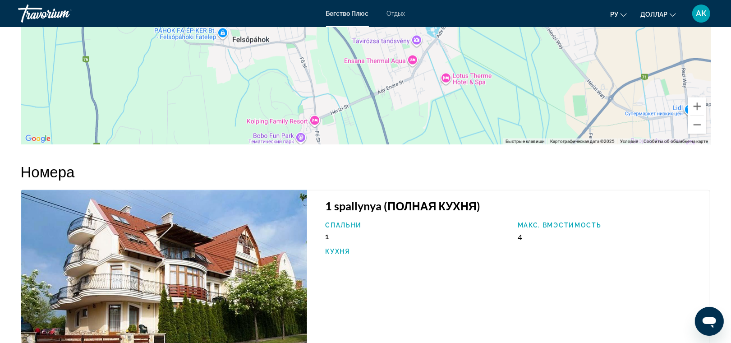
scroll to position [1216, 0]
